Goal: Information Seeking & Learning: Learn about a topic

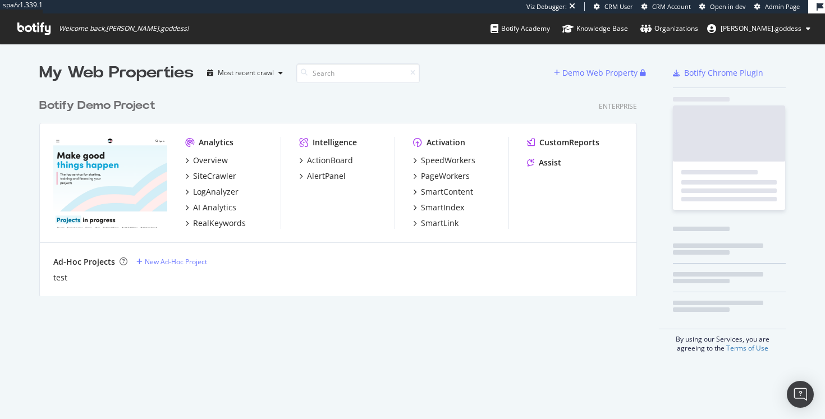
scroll to position [212, 607]
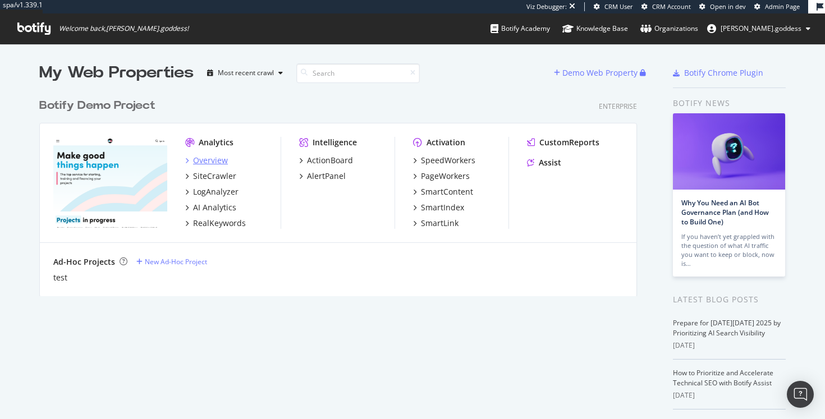
click at [187, 159] on icon "grid" at bounding box center [186, 161] width 3 height 6
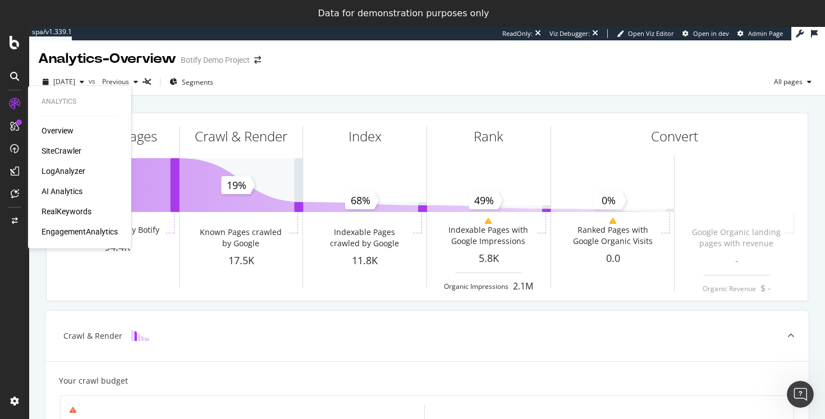
click at [75, 153] on div "SiteCrawler" at bounding box center [62, 150] width 40 height 11
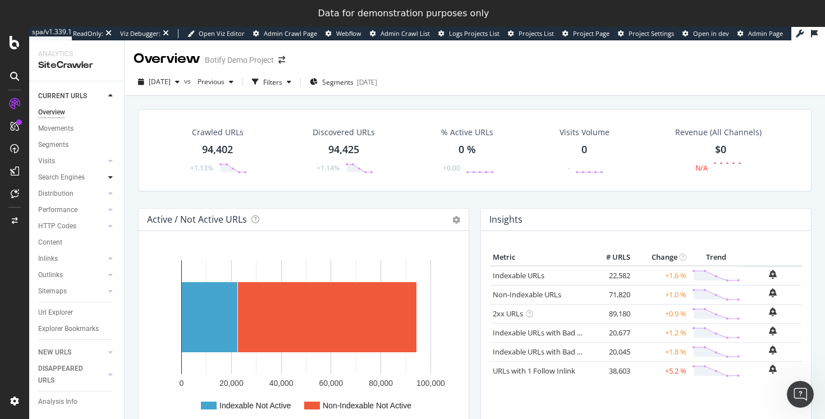
click at [111, 176] on icon at bounding box center [110, 177] width 4 height 7
click at [71, 193] on div "Top Charts" at bounding box center [59, 194] width 33 height 12
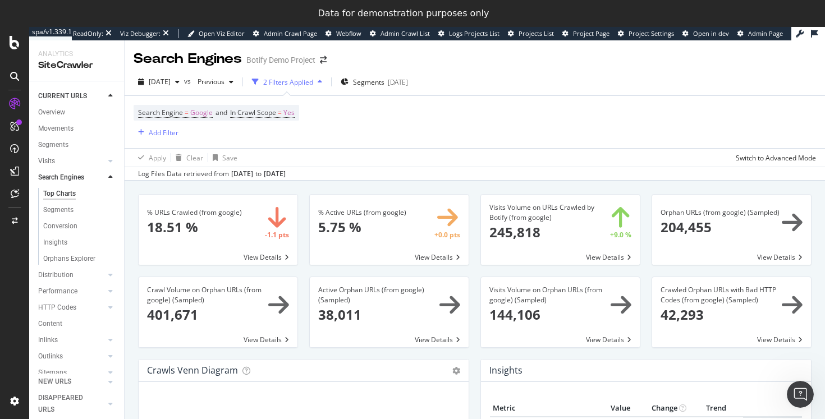
click at [113, 176] on div at bounding box center [110, 177] width 11 height 11
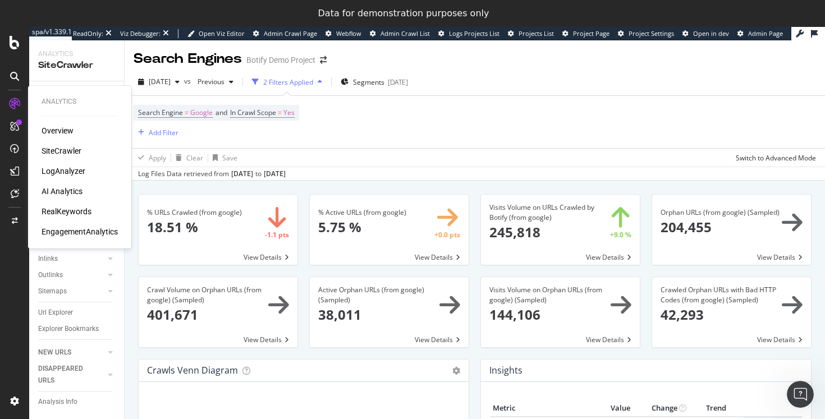
click at [69, 131] on div "Overview" at bounding box center [58, 130] width 32 height 11
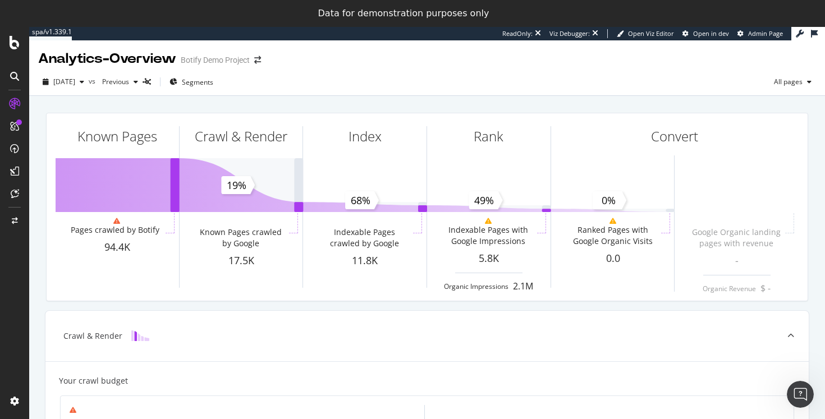
click at [11, 128] on icon at bounding box center [14, 126] width 9 height 9
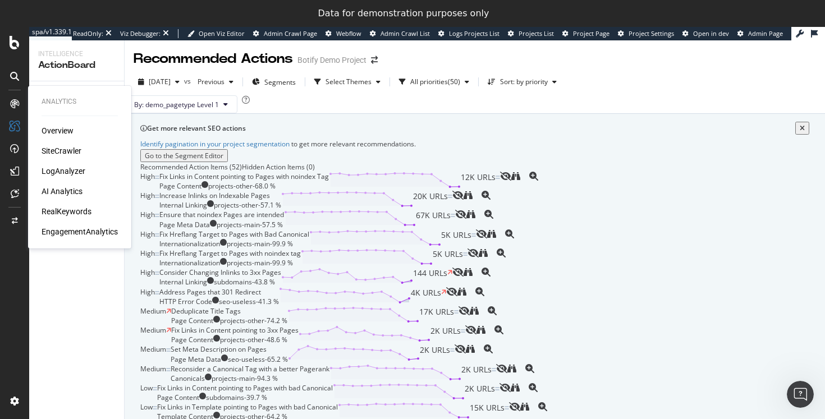
click at [13, 101] on icon at bounding box center [14, 103] width 9 height 9
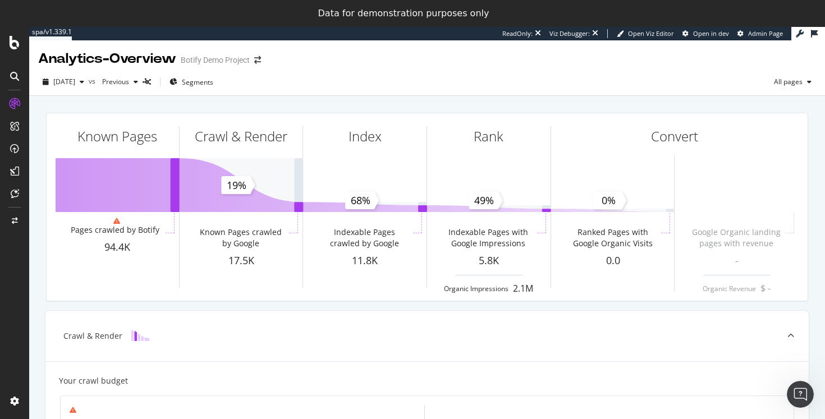
click at [14, 127] on icon at bounding box center [14, 126] width 9 height 9
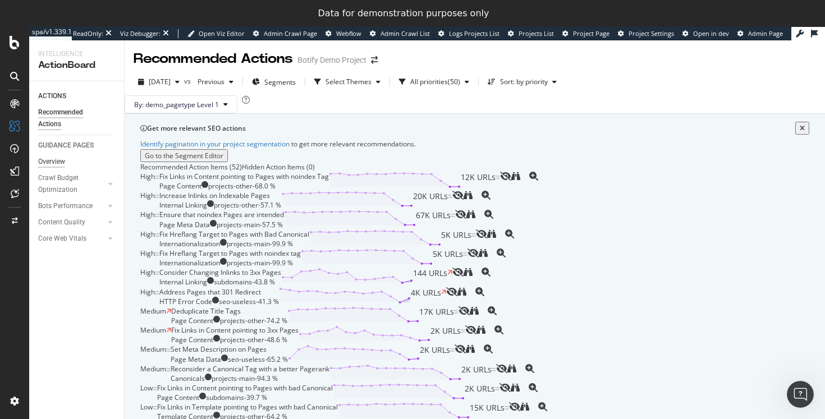
click at [58, 165] on div "Overview" at bounding box center [51, 162] width 27 height 12
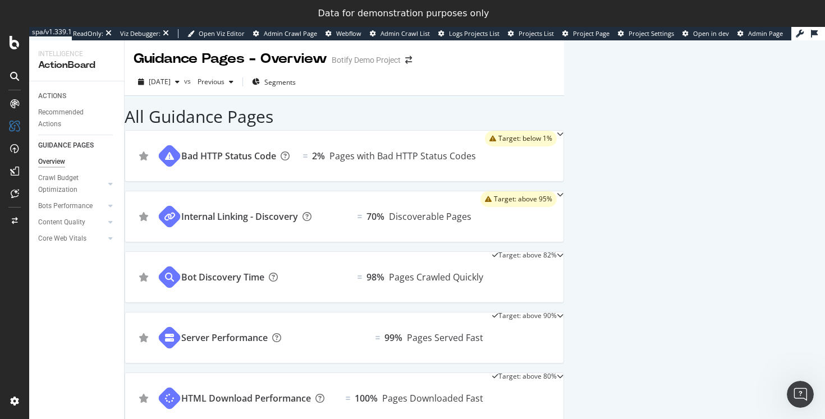
click at [15, 148] on icon at bounding box center [14, 148] width 9 height 9
